Goal: Task Accomplishment & Management: Manage account settings

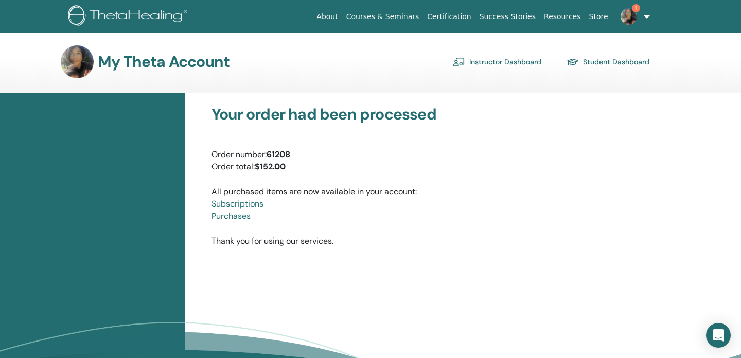
click at [627, 10] on img at bounding box center [628, 16] width 16 height 16
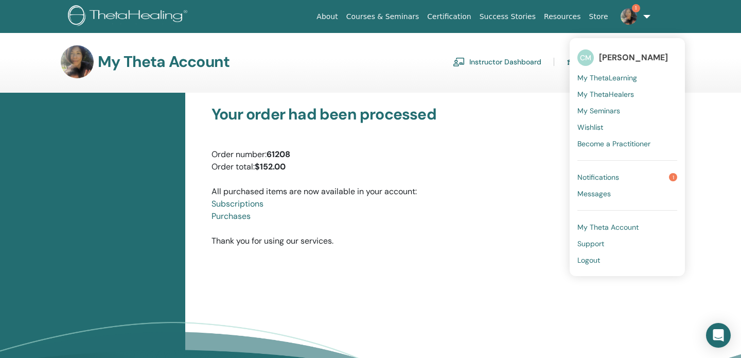
click at [621, 181] on link "Notifications 1" at bounding box center [627, 177] width 100 height 16
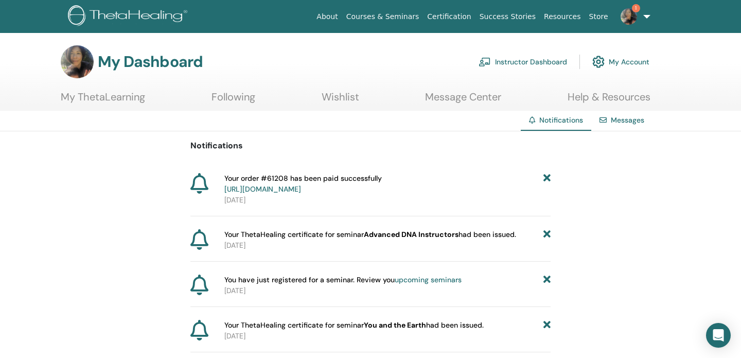
click at [631, 15] on img at bounding box center [628, 16] width 16 height 16
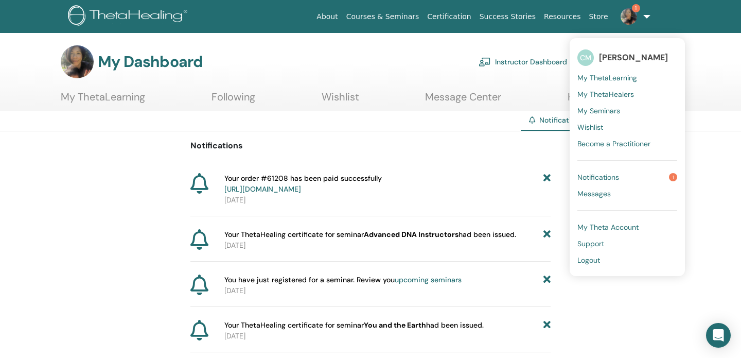
click at [620, 169] on link "Notifications 1" at bounding box center [627, 177] width 100 height 16
